Goal: Task Accomplishment & Management: Use online tool/utility

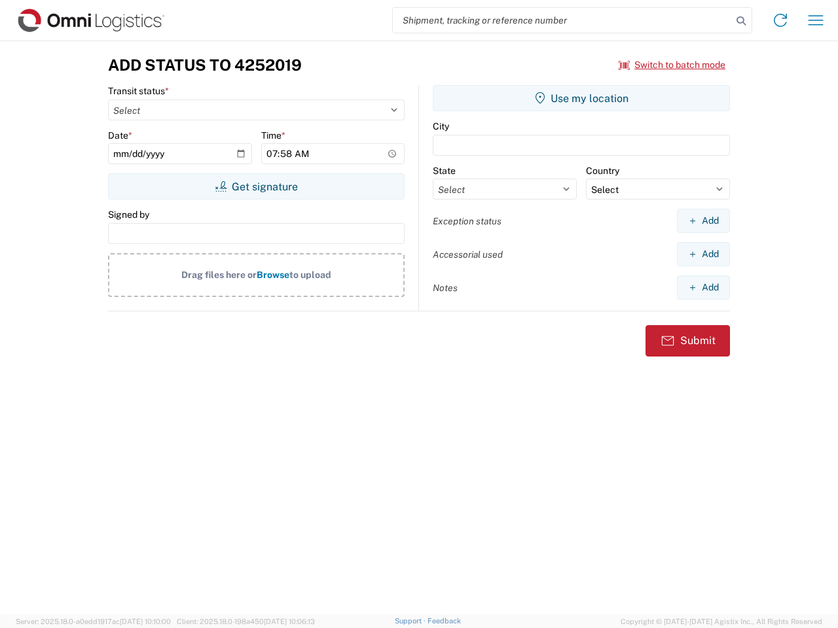
click at [562, 20] on input "search" at bounding box center [562, 20] width 339 height 25
click at [741, 21] on icon at bounding box center [741, 21] width 18 height 18
click at [780, 20] on icon at bounding box center [780, 20] width 21 height 21
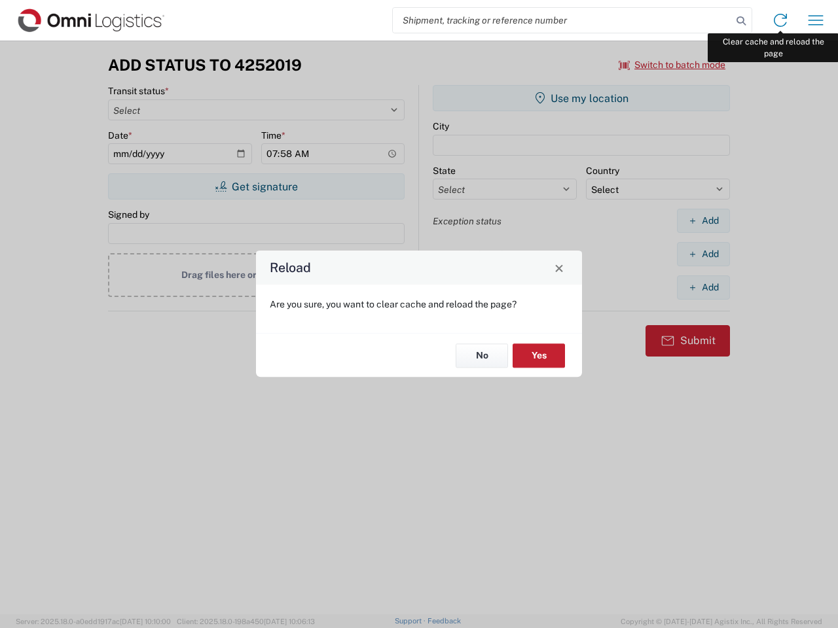
click at [815, 20] on div "Reload Are you sure, you want to clear cache and reload the page? No Yes" at bounding box center [419, 314] width 838 height 628
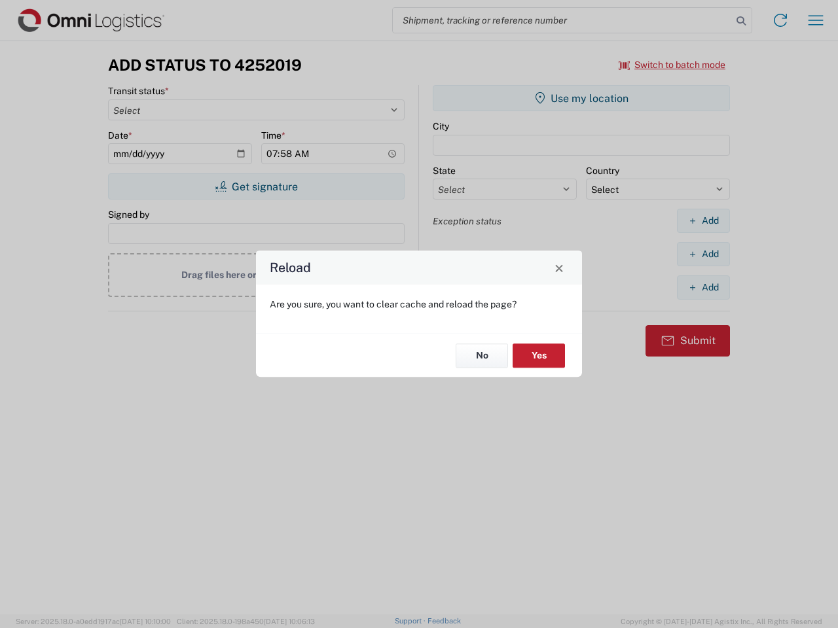
click at [672, 65] on div "Reload Are you sure, you want to clear cache and reload the page? No Yes" at bounding box center [419, 314] width 838 height 628
click at [256, 187] on div "Reload Are you sure, you want to clear cache and reload the page? No Yes" at bounding box center [419, 314] width 838 height 628
click at [581, 98] on div "Reload Are you sure, you want to clear cache and reload the page? No Yes" at bounding box center [419, 314] width 838 height 628
click at [703, 221] on div "Reload Are you sure, you want to clear cache and reload the page? No Yes" at bounding box center [419, 314] width 838 height 628
click at [703, 254] on div "Reload Are you sure, you want to clear cache and reload the page? No Yes" at bounding box center [419, 314] width 838 height 628
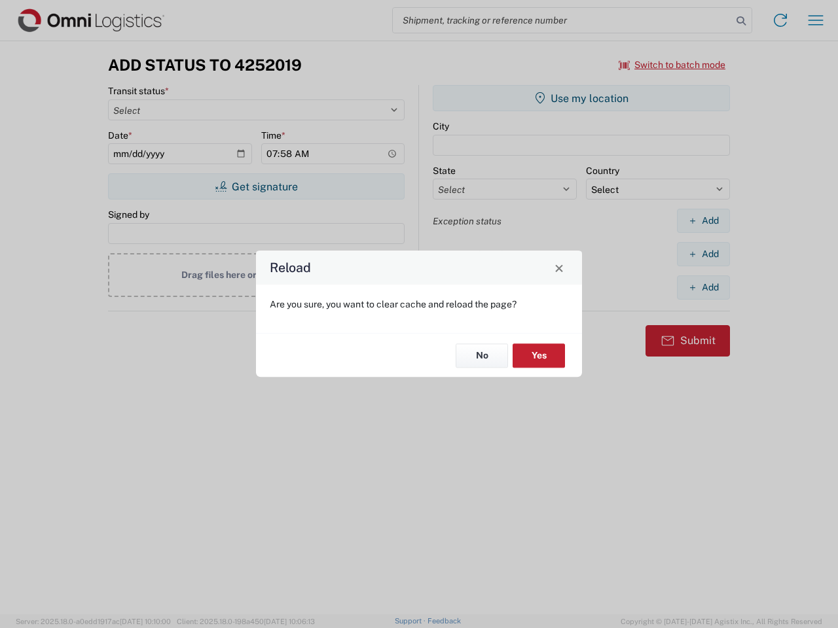
click at [703, 287] on div "Reload Are you sure, you want to clear cache and reload the page? No Yes" at bounding box center [419, 314] width 838 height 628
